Goal: Information Seeking & Learning: Learn about a topic

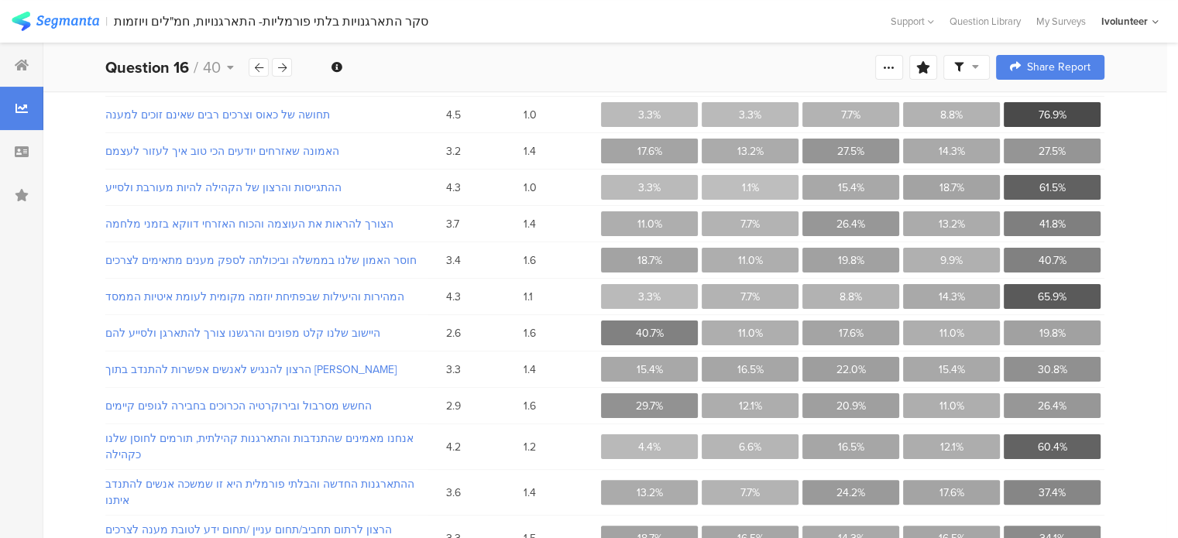
scroll to position [282, 0]
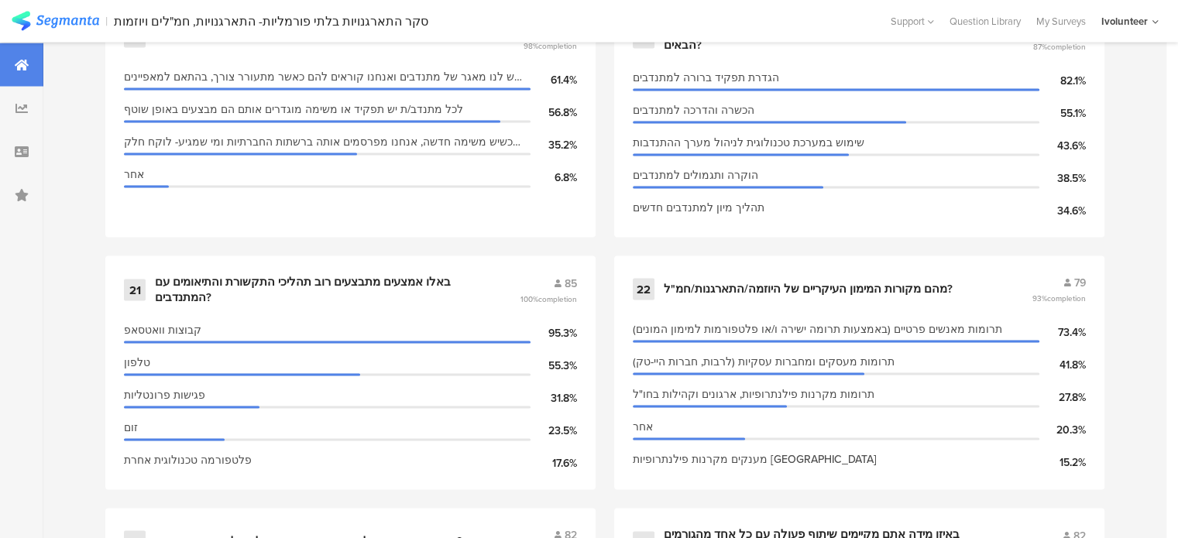
scroll to position [3020, 0]
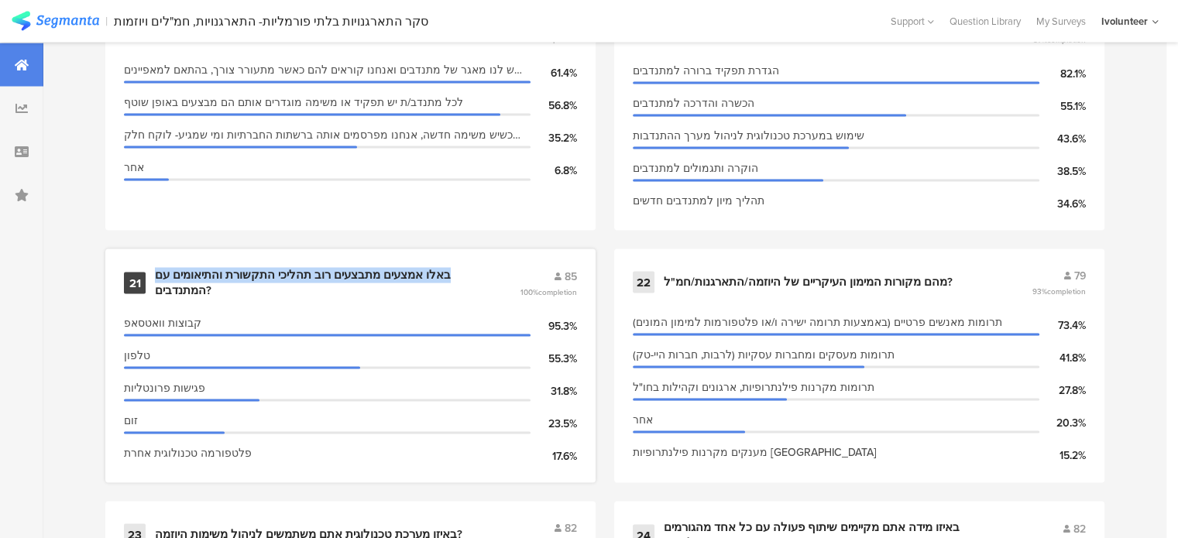
drag, startPoint x: 438, startPoint y: 263, endPoint x: 154, endPoint y: 266, distance: 284.2
click at [154, 268] on div "21 באלו אמצעים מתבצעים רוב תהליכי התקשורת והתיאומים עם המתנדבים? 85 100% comple…" at bounding box center [350, 283] width 453 height 30
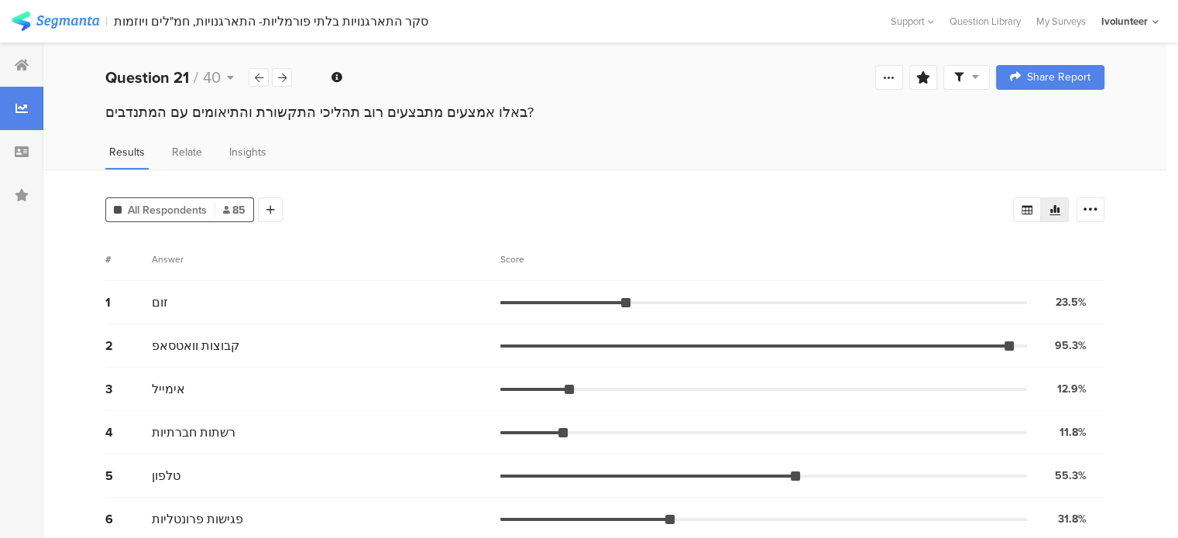
drag, startPoint x: 105, startPoint y: 110, endPoint x: 454, endPoint y: 113, distance: 348.5
click at [511, 118] on div "באלו אמצעים מתבצעים רוב תהליכי התקשורת והתיאומים עם המתנדבים?" at bounding box center [604, 112] width 999 height 20
copy div "באלו אמצעים מתבצעים רוב תהליכי התקשורת והתיאומים עם המתנדבים?"
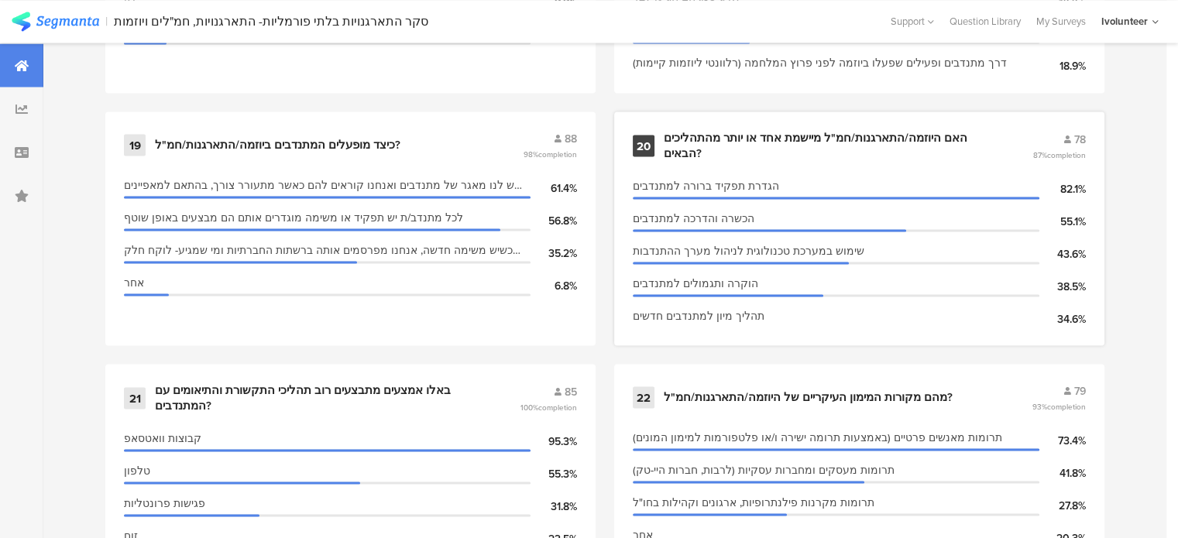
scroll to position [2943, 0]
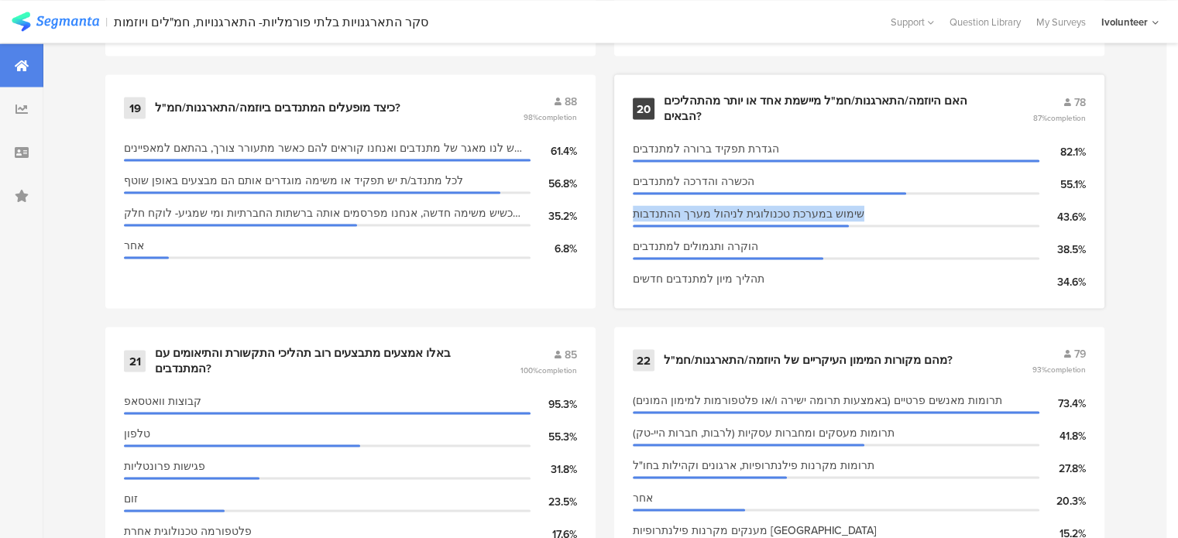
drag, startPoint x: 846, startPoint y: 197, endPoint x: 632, endPoint y: 197, distance: 214.5
click at [632, 197] on div "20 האם היוזמה/התארגנות/חמ"ל מיישמת אחד או יותר מהתהליכים הבאים? 78 87% completi…" at bounding box center [859, 191] width 490 height 234
copy span "שימוש במערכת טכנולוגית לניהול מערך ההתנדבות"
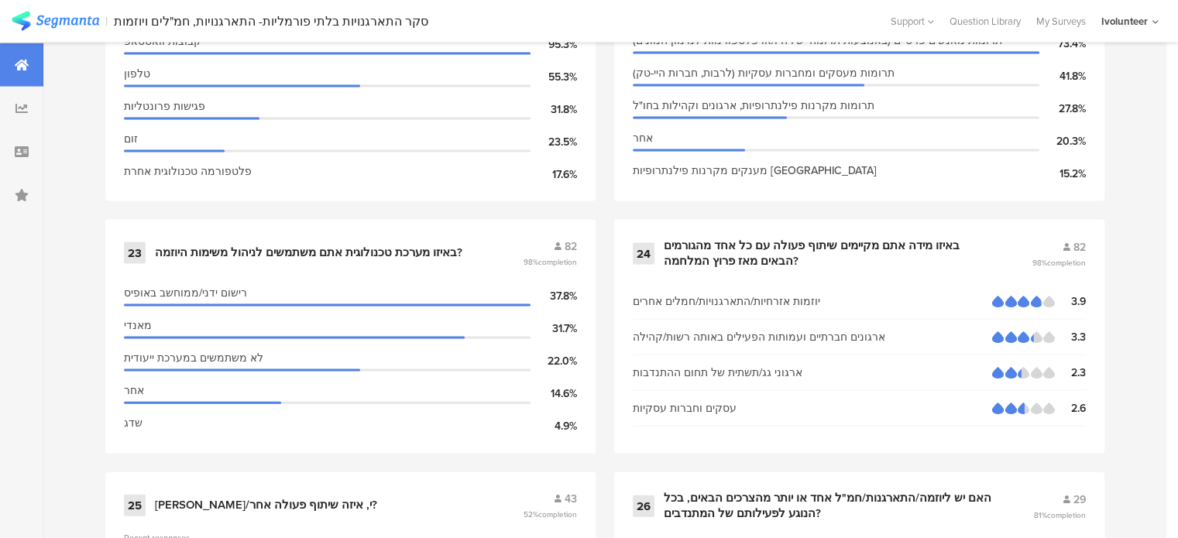
scroll to position [3330, 0]
